Goal: Task Accomplishment & Management: Use online tool/utility

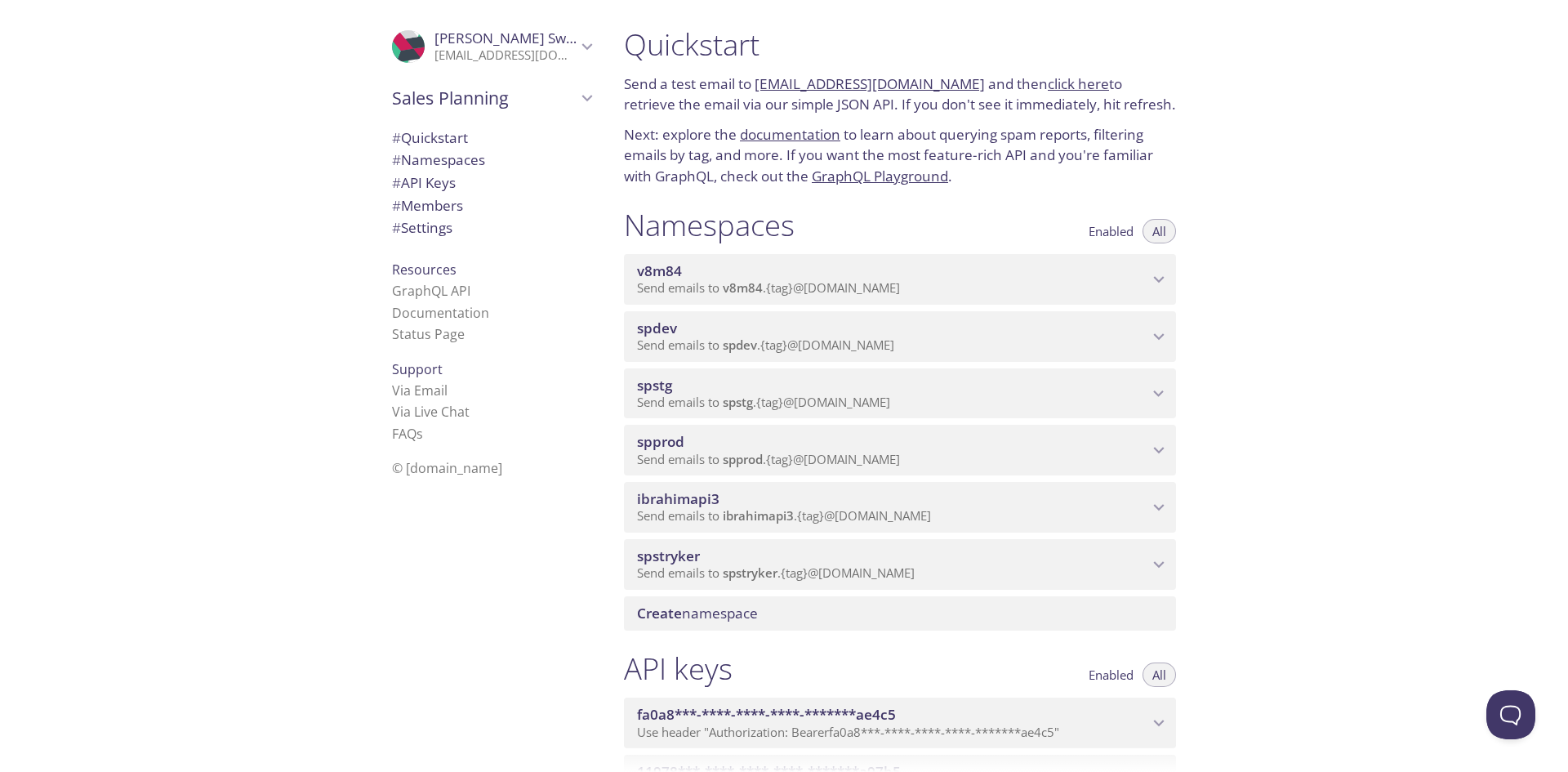
click at [741, 447] on span "spprod" at bounding box center [892, 441] width 511 height 18
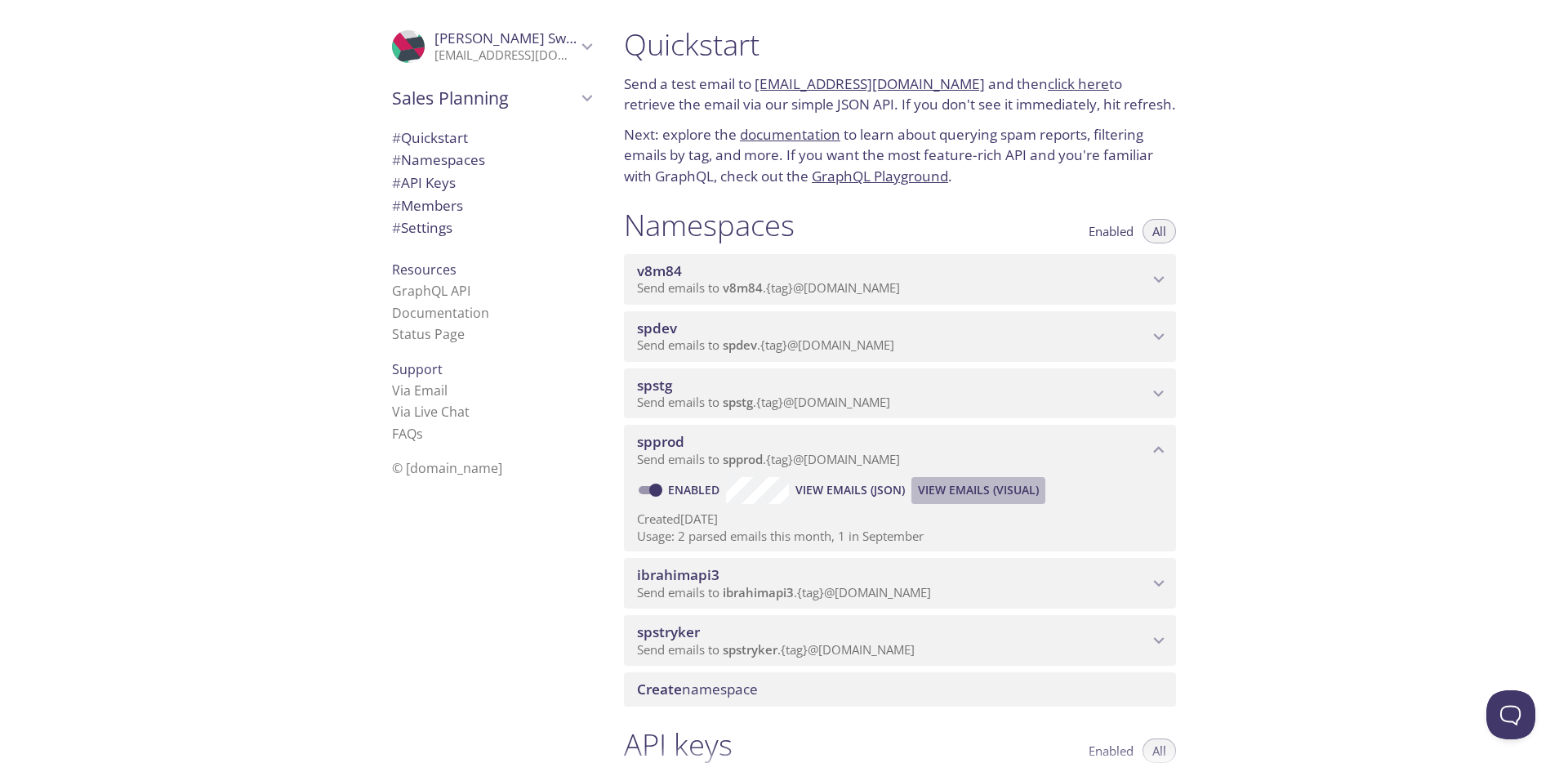
click at [983, 489] on span "View Emails (Visual)" at bounding box center [978, 489] width 120 height 20
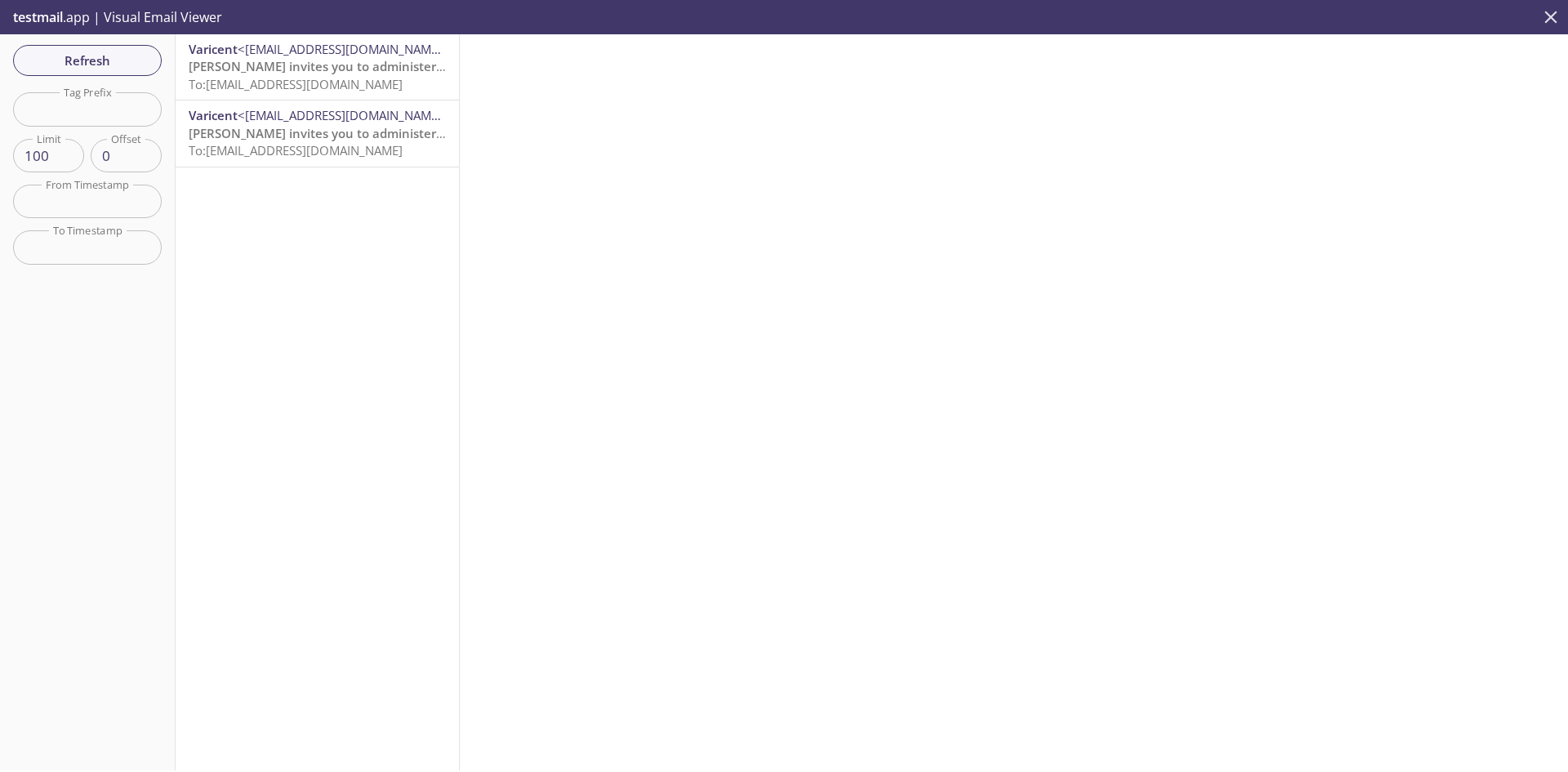
click at [1552, 12] on icon "close" at bounding box center [1550, 17] width 21 height 21
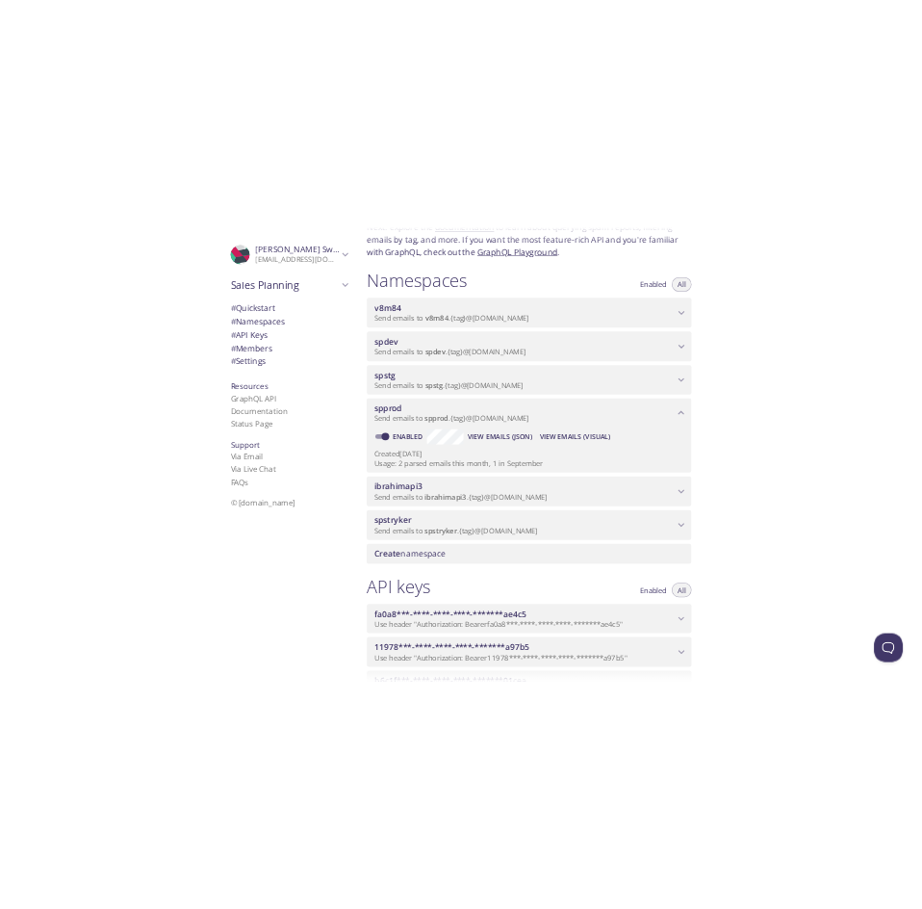
scroll to position [193, 0]
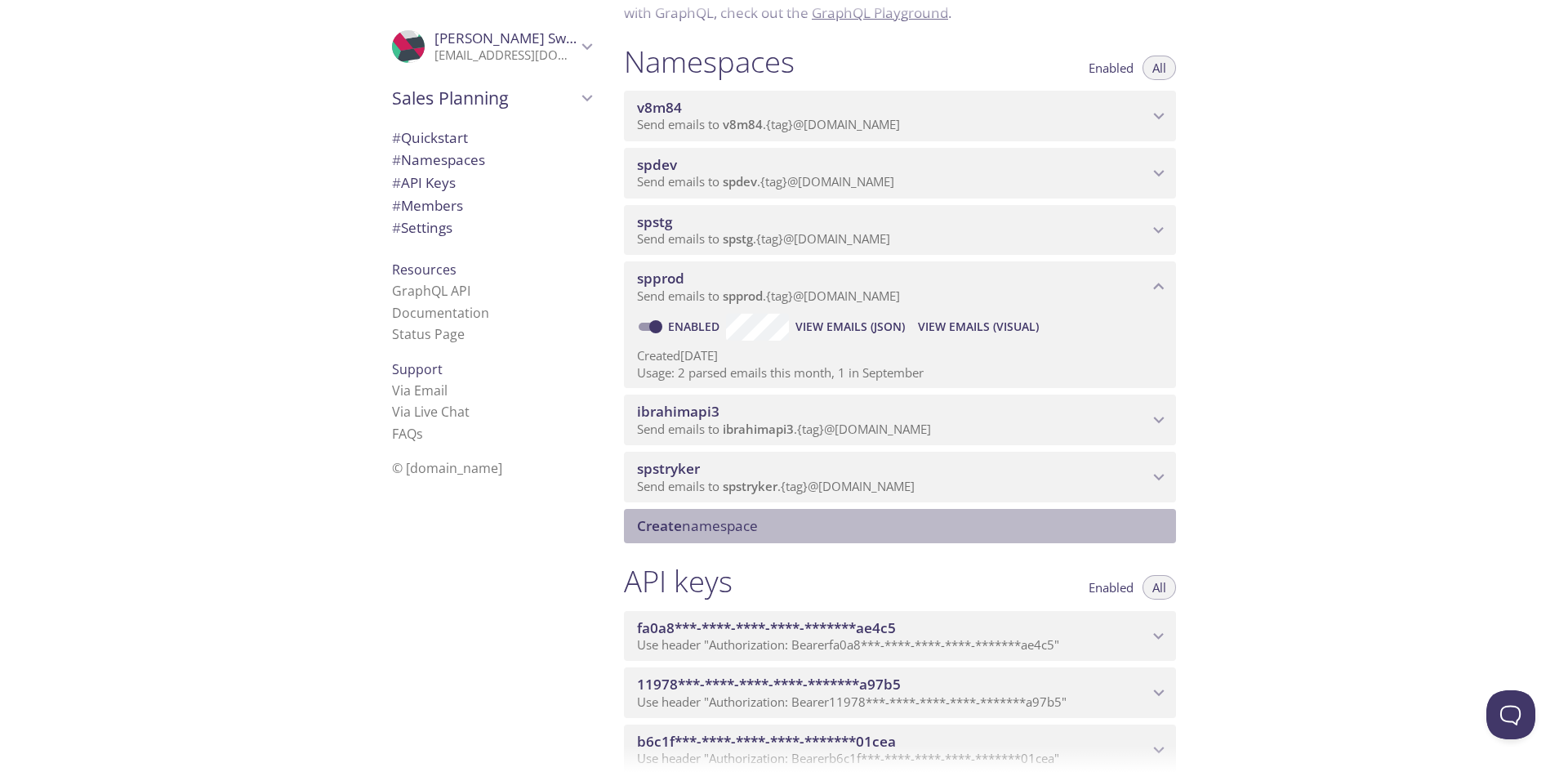
click at [718, 526] on span "Create namespace" at bounding box center [697, 525] width 120 height 19
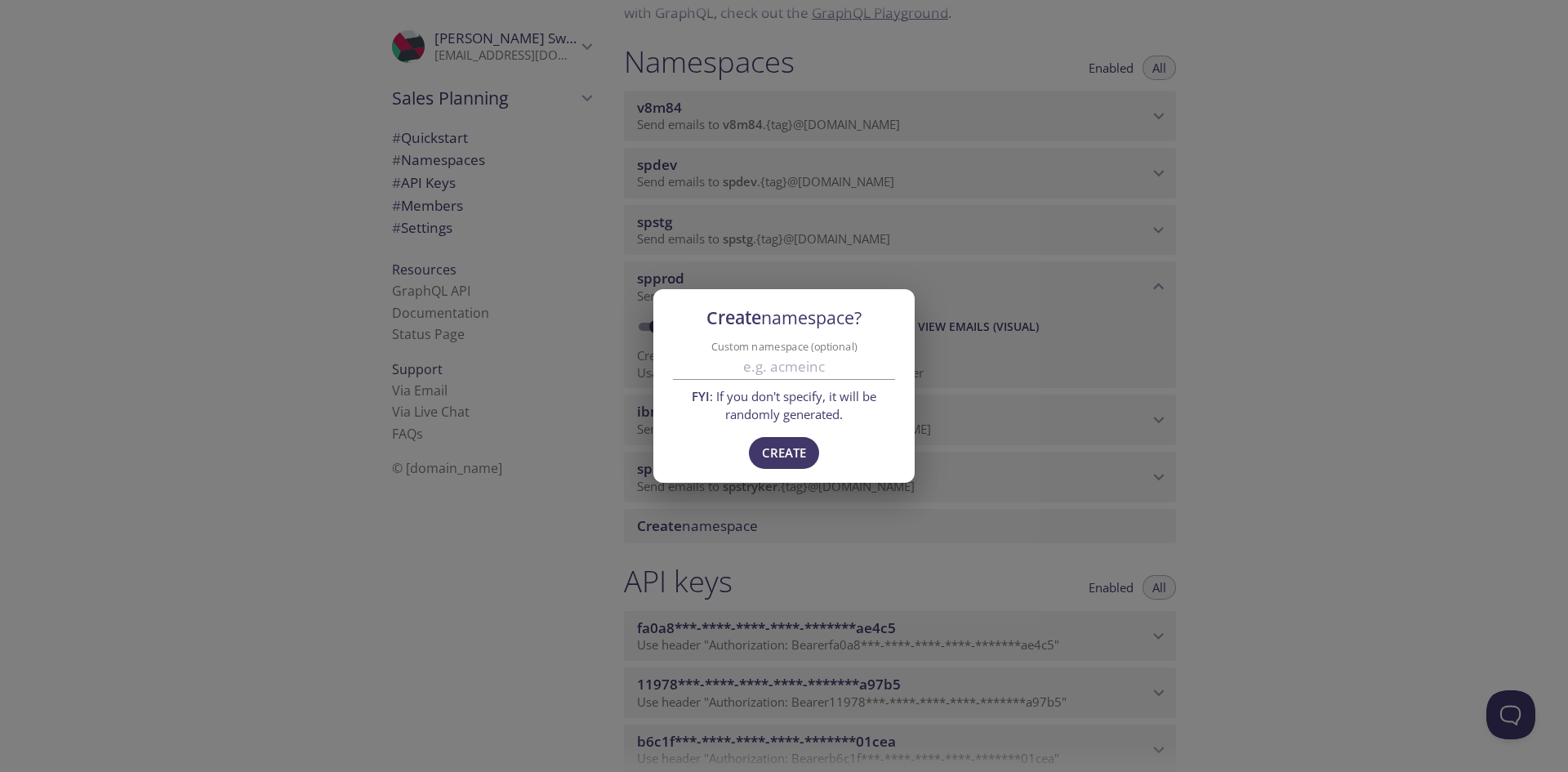
click at [767, 366] on input "Custom namespace (optional)" at bounding box center [784, 366] width 222 height 27
type input "e"
type input "aesp"
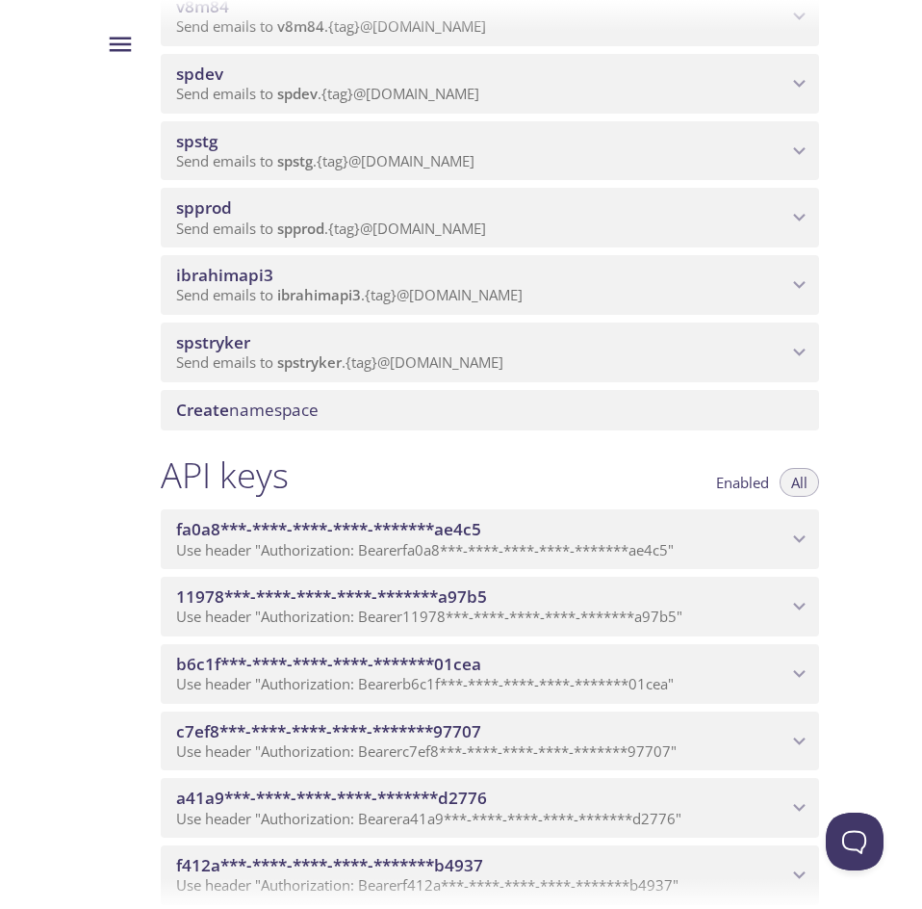
scroll to position [0, 0]
